Goal: Browse casually: Explore the website without a specific task or goal

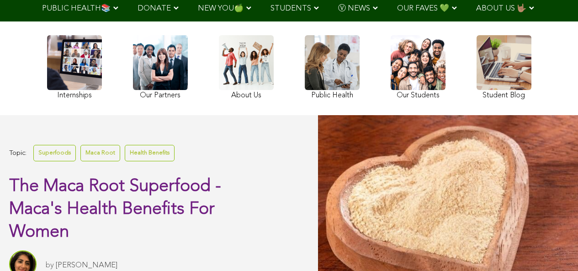
scroll to position [57, 0]
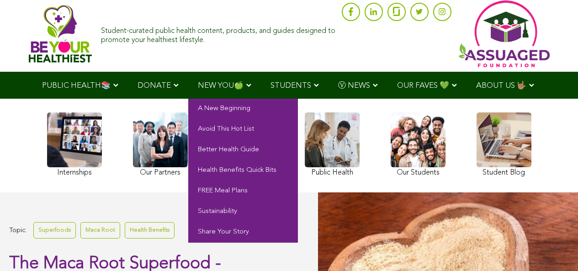
click at [198, 82] on span "NEW YOU🍏" at bounding box center [221, 86] width 46 height 8
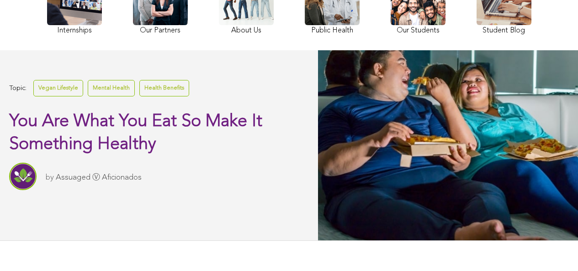
scroll to position [111, 0]
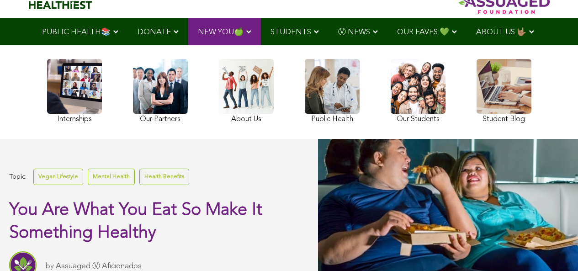
click at [219, 97] on link at bounding box center [246, 92] width 55 height 67
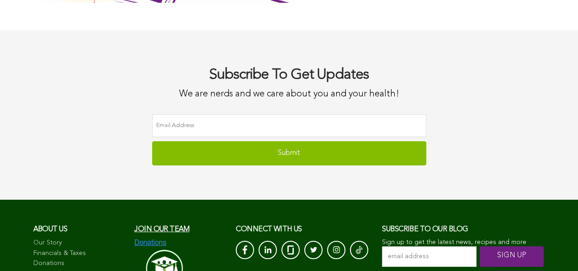
scroll to position [2779, 0]
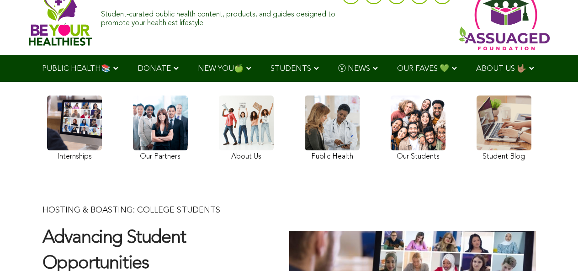
scroll to position [126, 0]
